Goal: Task Accomplishment & Management: Complete application form

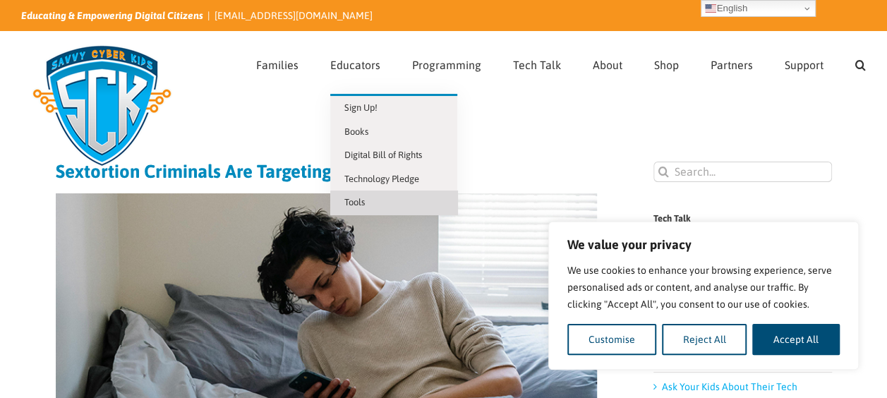
click at [356, 199] on span "Tools" at bounding box center [354, 202] width 20 height 11
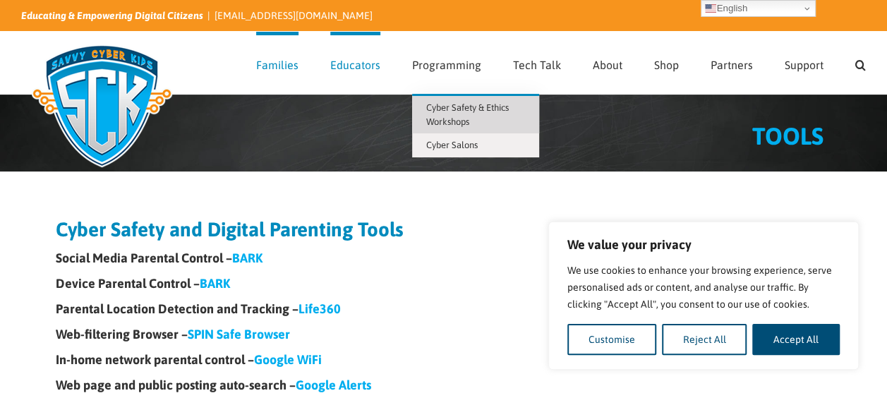
click at [460, 109] on span "Cyber Safety & Ethics Workshops" at bounding box center [467, 114] width 83 height 25
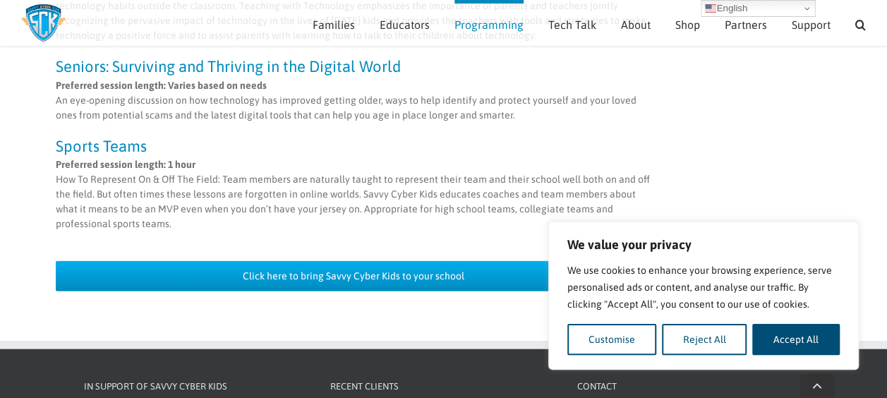
scroll to position [1408, 0]
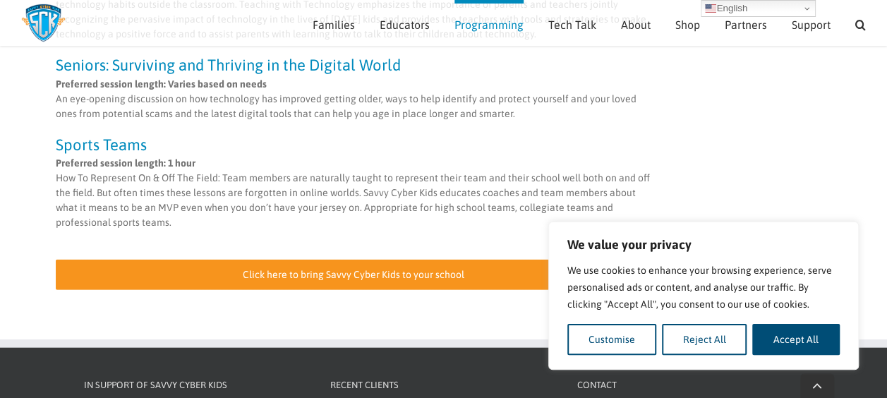
click at [319, 269] on span "Click here to bring Savvy Cyber Kids to your school" at bounding box center [354, 275] width 222 height 12
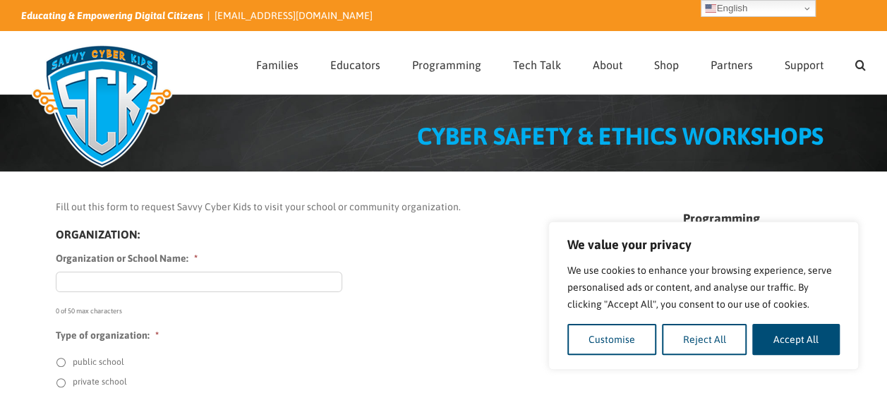
click at [156, 277] on input "Organization or School Name: *" at bounding box center [199, 282] width 286 height 20
type input "Blackman Middle School"
click at [64, 358] on input "public school" at bounding box center [60, 362] width 9 height 9
radio input "true"
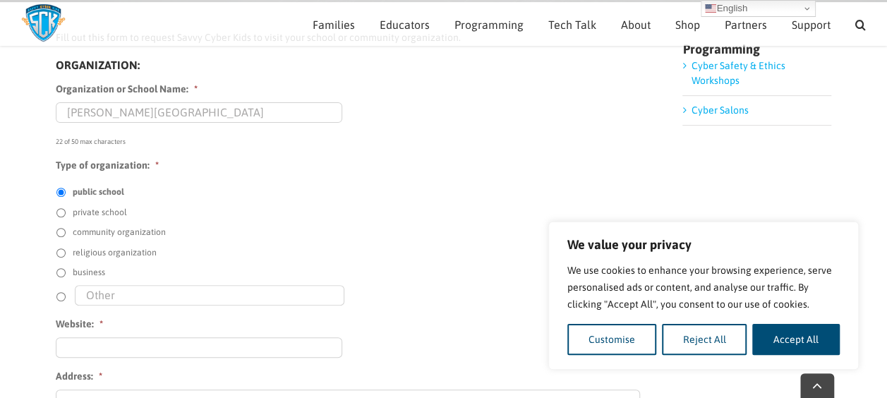
scroll to position [155, 0]
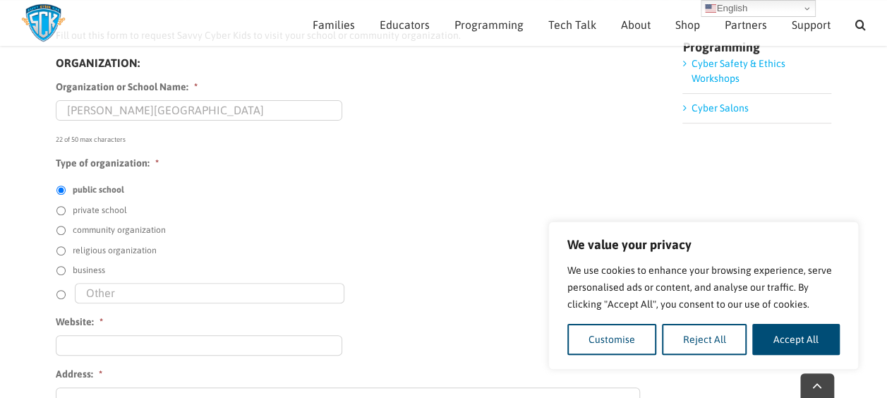
click at [77, 349] on input "Website: *" at bounding box center [199, 345] width 286 height 20
paste input "https://blm.rcschools.net/"
type input "https://blm.rcschools.net/"
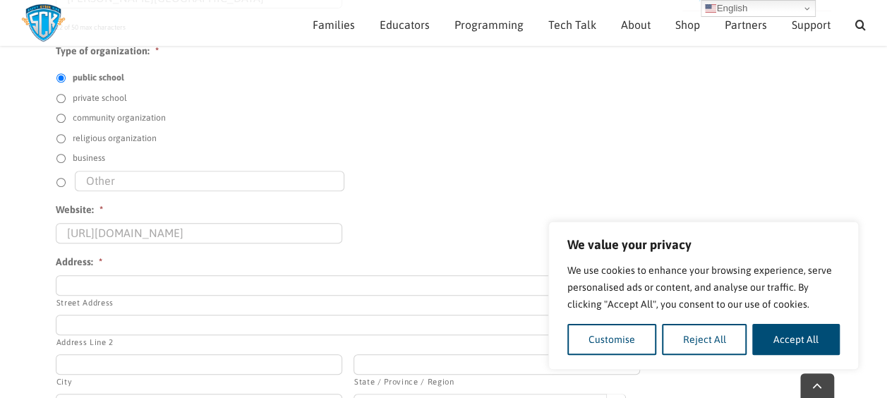
scroll to position [268, 0]
click at [90, 278] on input "Street Address" at bounding box center [348, 284] width 585 height 20
click at [114, 286] on input "3945" at bounding box center [348, 284] width 585 height 20
type input "3945 Blaze Dr"
type input "Murfreesboro"
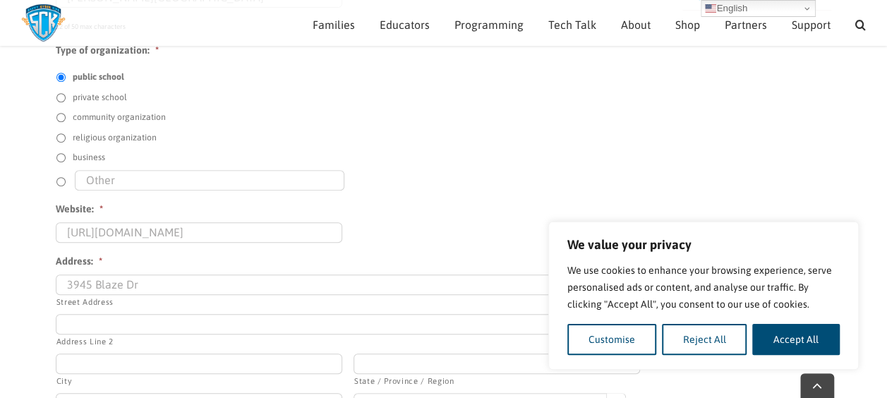
type input "37128"
select select "United States"
type input "Tracy"
type input "Harris"
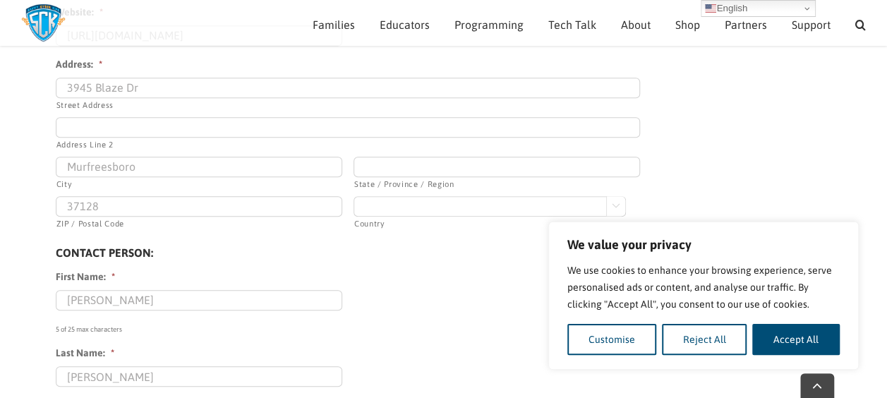
scroll to position [473, 0]
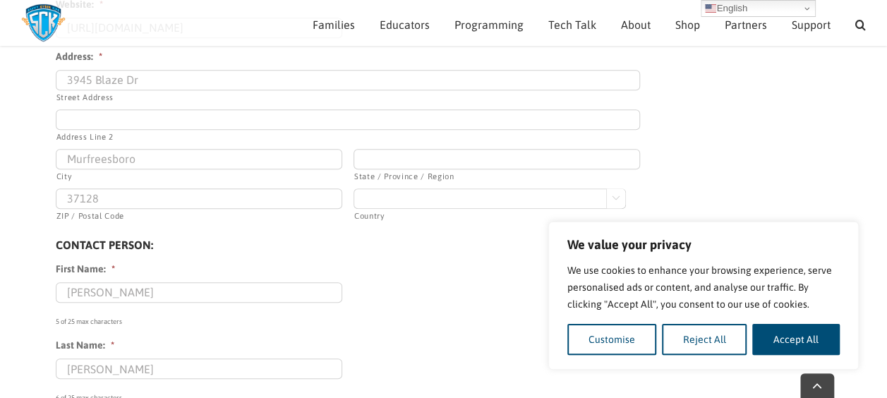
click at [110, 294] on input "Tracy" at bounding box center [199, 292] width 286 height 20
type input "T"
type input "Jake"
click at [102, 365] on input "Harris" at bounding box center [199, 368] width 286 height 20
type input "H"
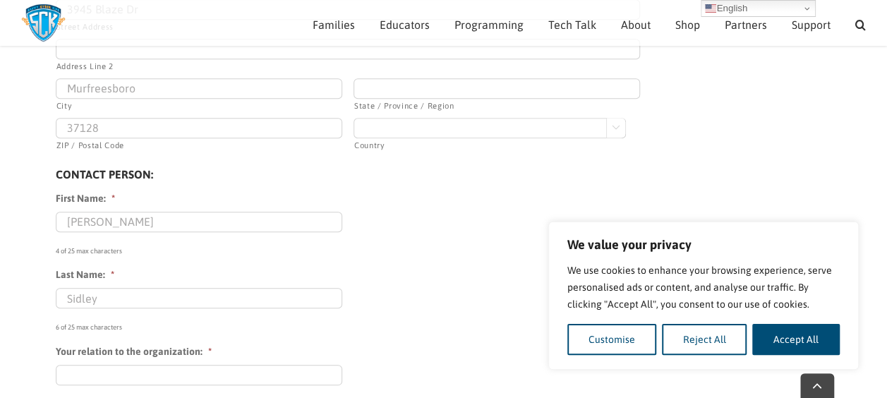
scroll to position [553, 0]
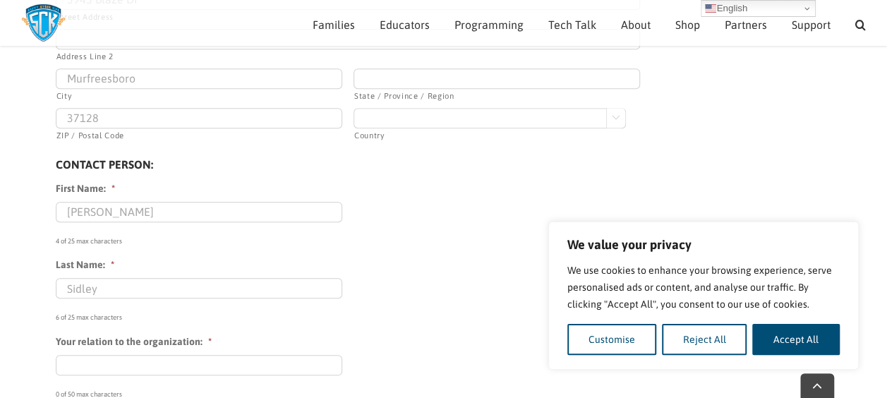
type input "Sidley"
click at [118, 362] on input "Your relation to the organization: *" at bounding box center [199, 365] width 286 height 20
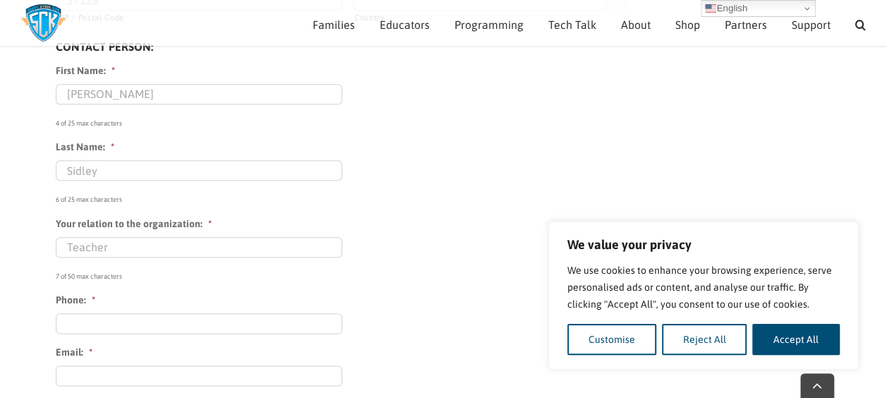
scroll to position [679, 0]
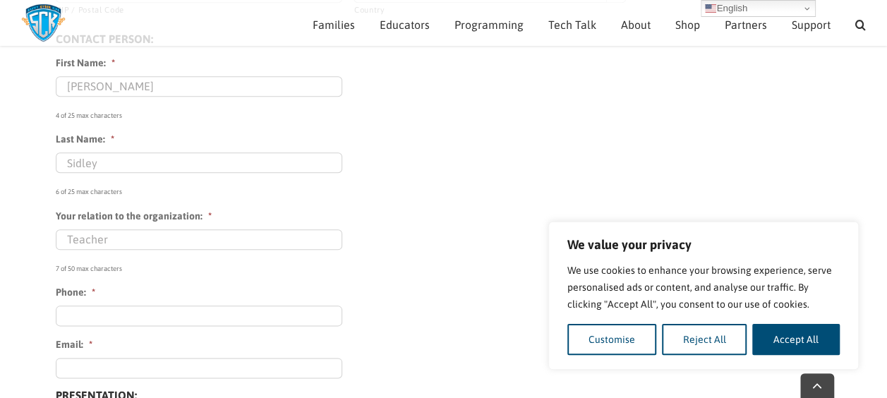
type input "Teacher"
click at [97, 310] on input "(___) ___-____" at bounding box center [199, 316] width 286 height 20
type input "(615) 319-9692"
type input "sidleyj@rcschools.net"
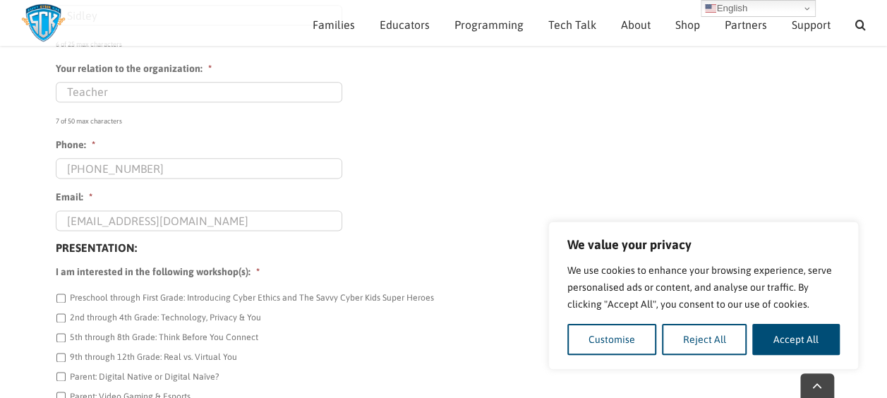
scroll to position [828, 0]
click at [59, 333] on input "5th through 8th Grade: Think Before You Connect" at bounding box center [60, 335] width 9 height 9
checkbox input "true"
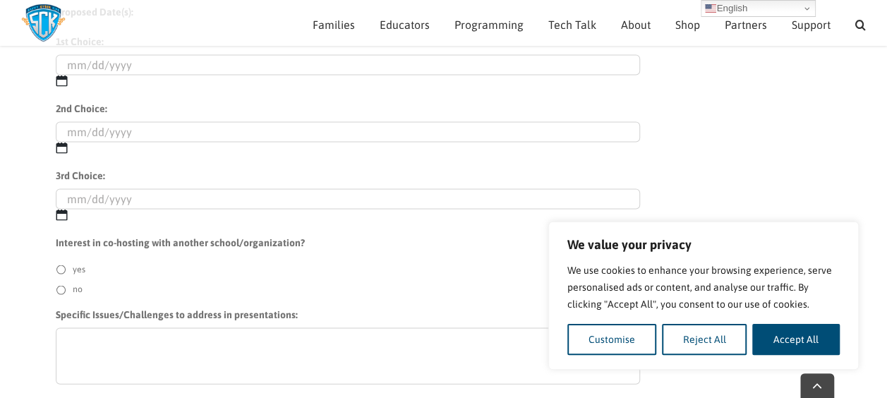
scroll to position [1317, 0]
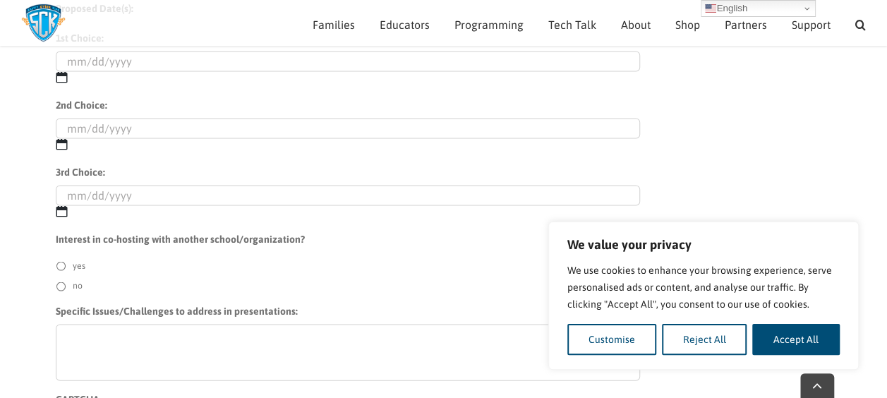
click at [99, 344] on textarea "Specific Issues/Challenges to address in presentations:" at bounding box center [348, 352] width 585 height 56
type textarea "I teach 4 classes of 35 teen boys (6-8 grades)."
click at [59, 284] on input "no" at bounding box center [60, 286] width 9 height 9
radio input "true"
click at [100, 351] on textarea "I teach 4 classes of 35 teen boys (6-8 grades)." at bounding box center [348, 352] width 585 height 56
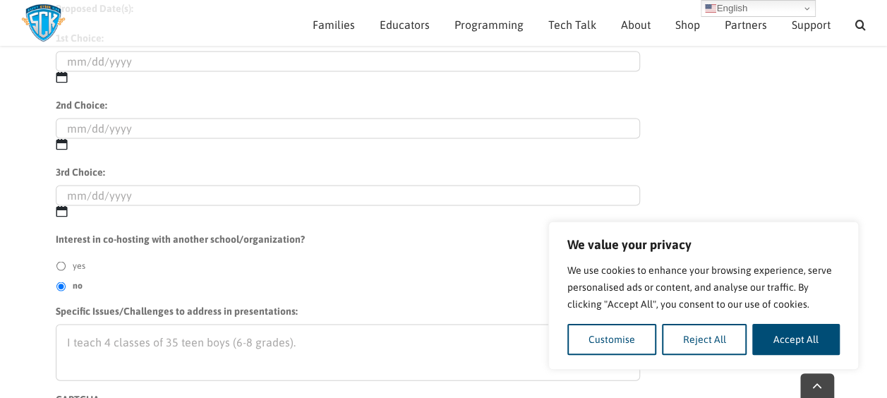
click at [100, 351] on textarea "I teach 4 classes of 35 teen boys (6-8 grades)." at bounding box center [348, 352] width 585 height 56
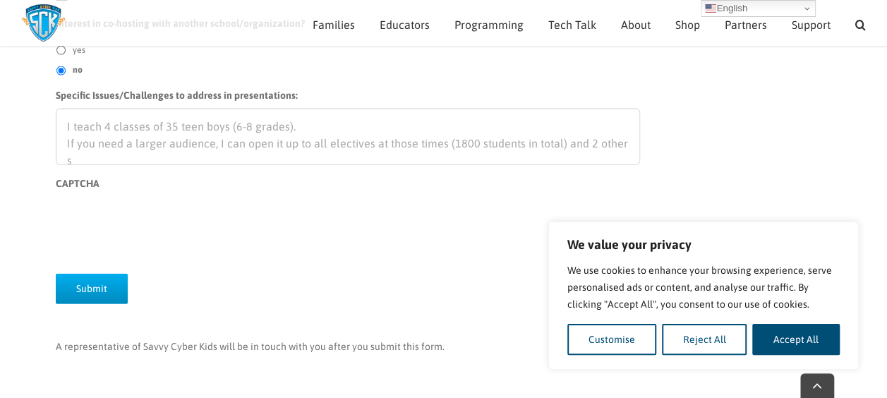
scroll to position [1, 0]
type textarea "I teach 4 classes of 35 teen boys (6-8 grades). If you need a larger audience, …"
